Goal: Information Seeking & Learning: Learn about a topic

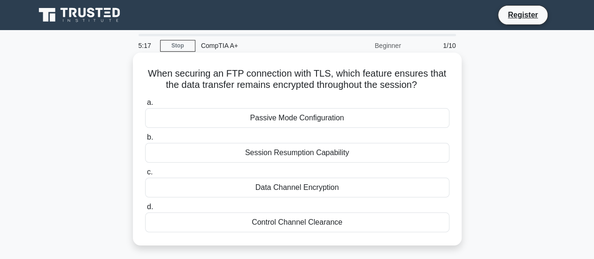
click at [304, 186] on div "Data Channel Encryption" at bounding box center [297, 188] width 304 height 20
click at [145, 175] on input "c. Data Channel Encryption" at bounding box center [145, 172] width 0 height 6
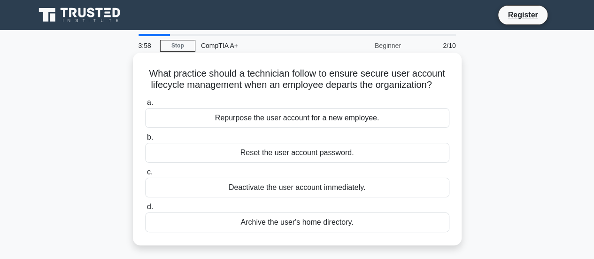
click at [340, 187] on div "Deactivate the user account immediately." at bounding box center [297, 188] width 304 height 20
click at [145, 175] on input "c. Deactivate the user account immediately." at bounding box center [145, 172] width 0 height 6
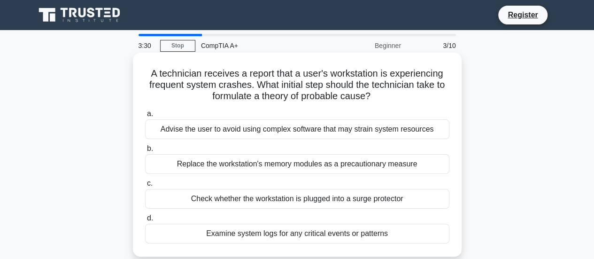
click at [335, 239] on div "Examine system logs for any critical events or patterns" at bounding box center [297, 234] width 304 height 20
click at [145, 221] on input "d. Examine system logs for any critical events or patterns" at bounding box center [145, 218] width 0 height 6
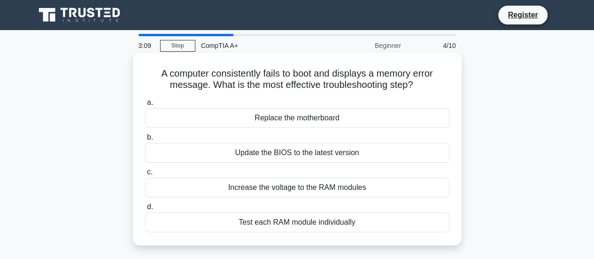
click at [316, 189] on div "Increase the voltage to the RAM modules" at bounding box center [297, 188] width 304 height 20
click at [145, 175] on input "c. Increase the voltage to the RAM modules" at bounding box center [145, 172] width 0 height 6
